Goal: Answer question/provide support

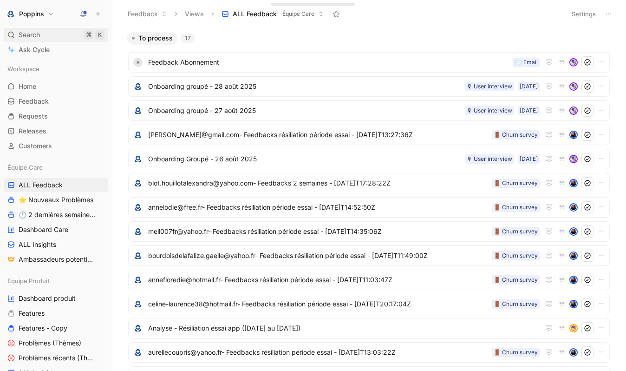
click at [61, 39] on div "Search ⌘ K" at bounding box center [56, 35] width 104 height 14
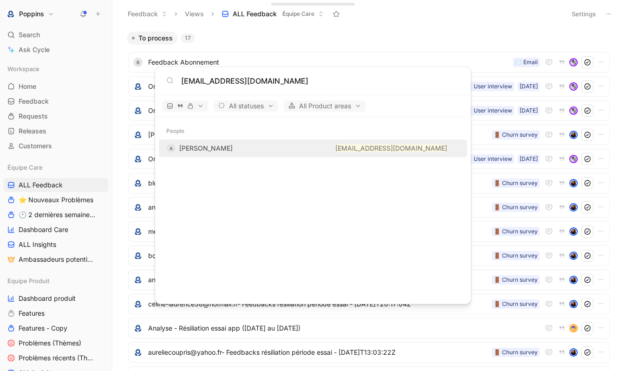
type input "[EMAIL_ADDRESS][DOMAIN_NAME]"
click at [238, 138] on div "People" at bounding box center [313, 131] width 316 height 17
click at [233, 144] on div "[PERSON_NAME]" at bounding box center [205, 148] width 53 height 11
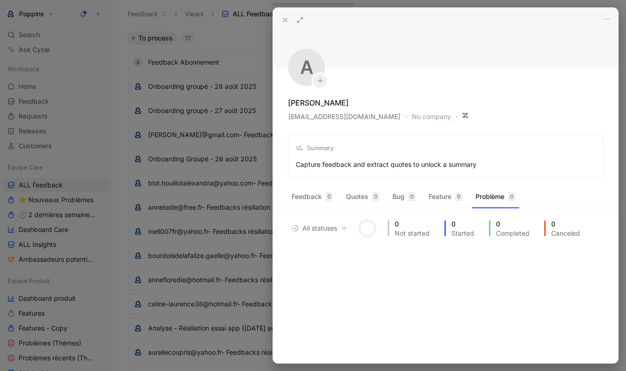
click at [343, 166] on div "Capture feedback and extract quotes to unlock a summary" at bounding box center [386, 164] width 181 height 11
click at [286, 20] on icon at bounding box center [284, 19] width 7 height 7
